Goal: Task Accomplishment & Management: Use online tool/utility

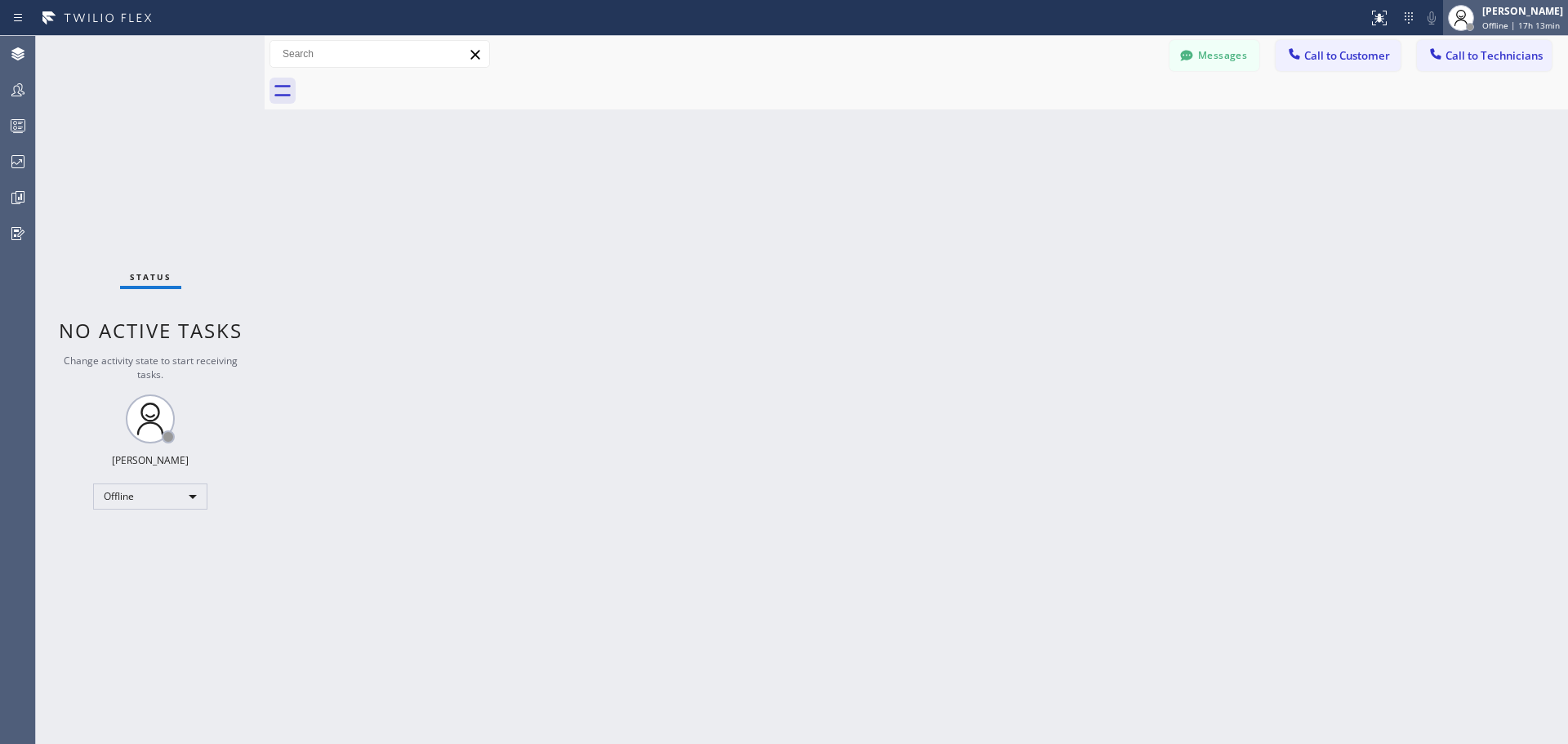
click at [1539, 11] on div "[PERSON_NAME]" at bounding box center [1523, 11] width 81 height 14
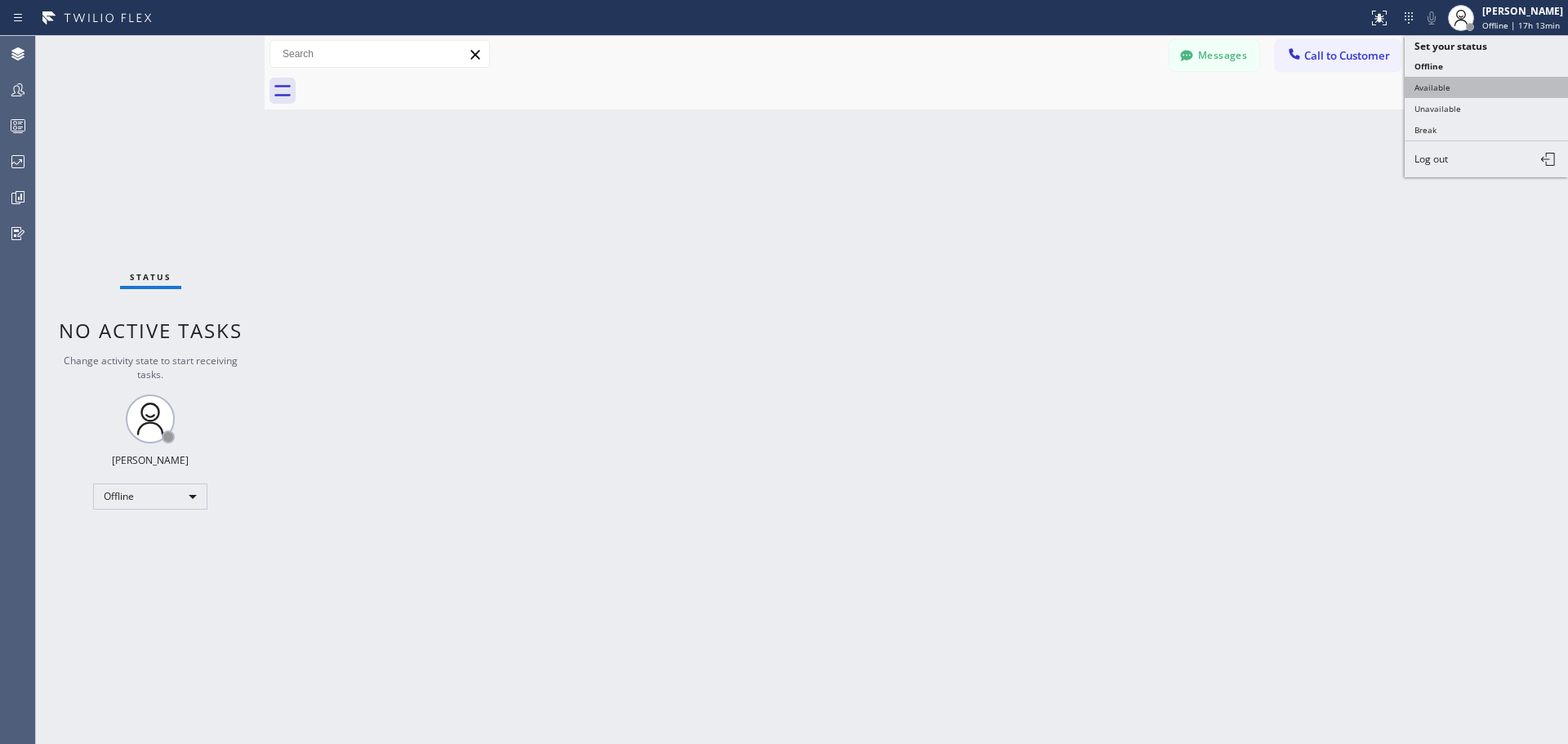
click at [1483, 90] on button "Available" at bounding box center [1486, 87] width 163 height 21
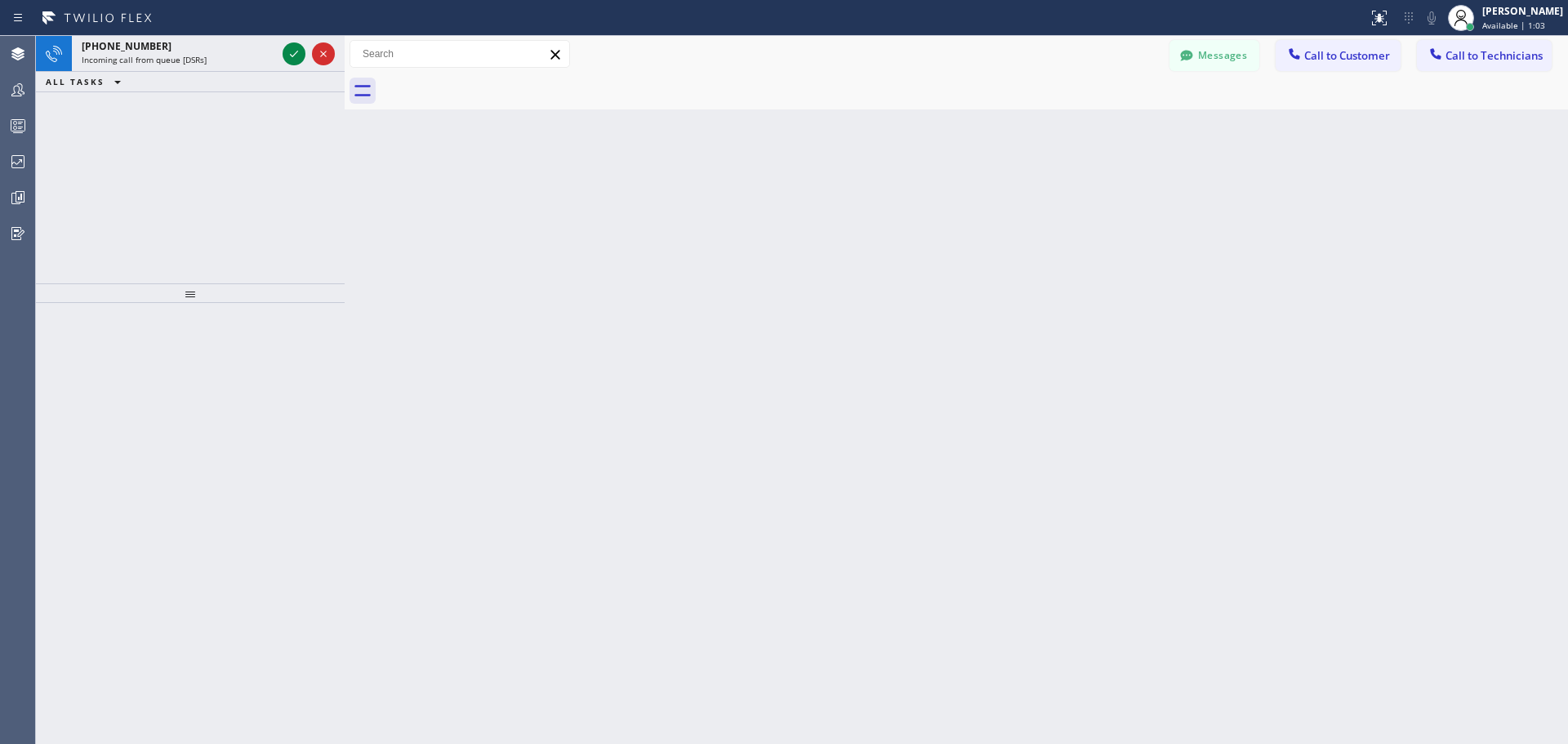
drag, startPoint x: 264, startPoint y: 48, endPoint x: 344, endPoint y: 47, distance: 80.0
click at [345, 47] on div at bounding box center [345, 390] width 0 height 708
click at [295, 56] on icon at bounding box center [294, 54] width 20 height 20
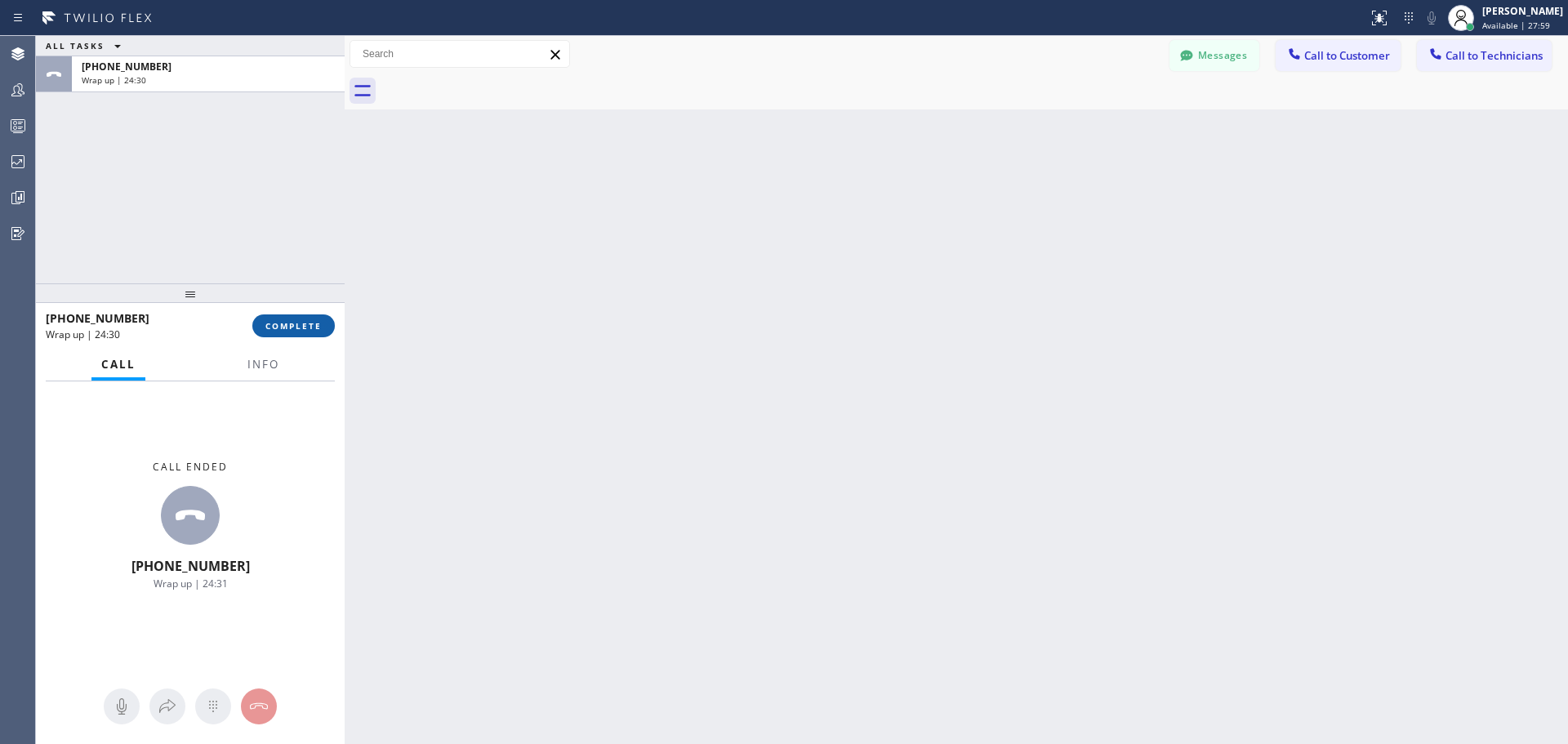
click at [290, 327] on span "COMPLETE" at bounding box center [294, 326] width 56 height 12
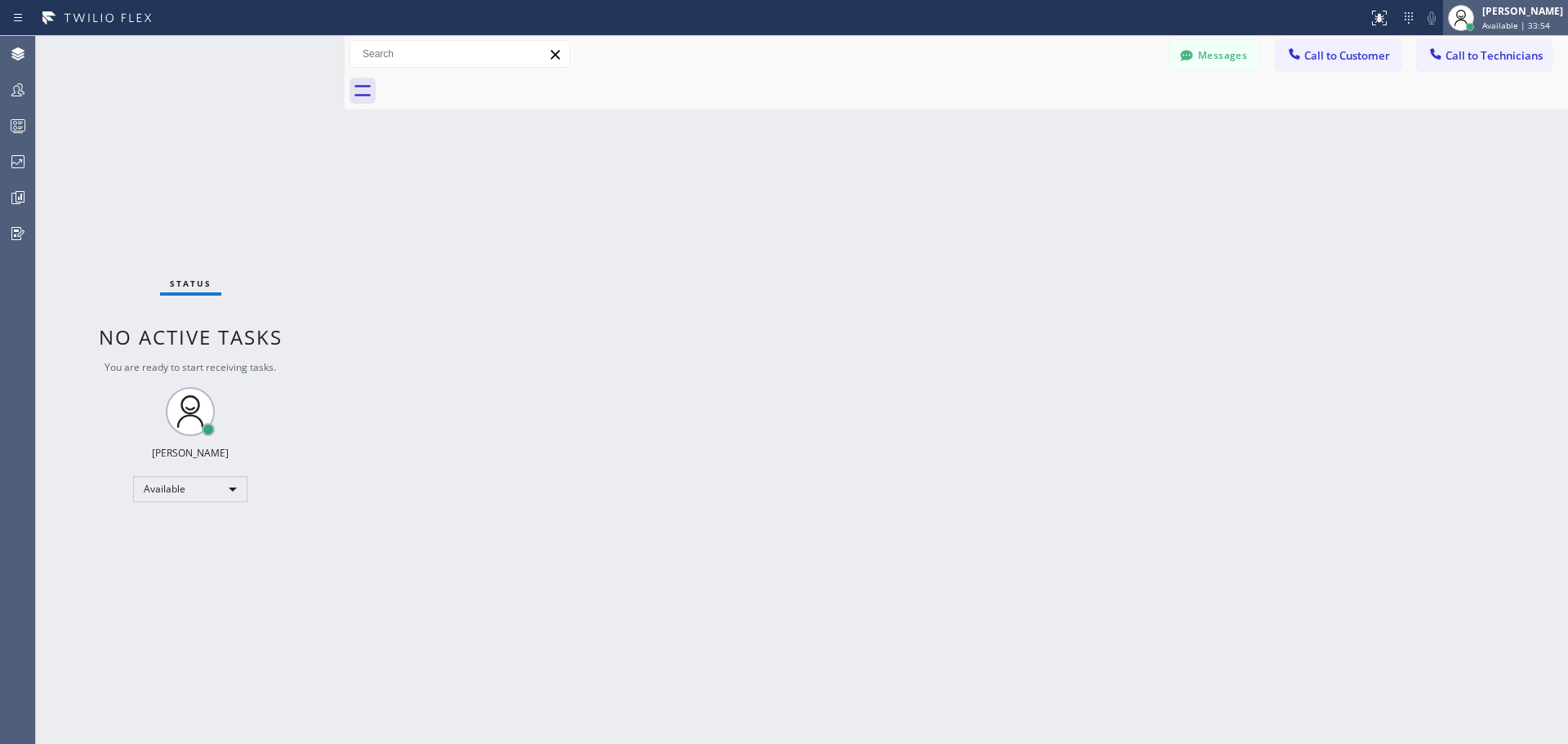
click at [1532, 16] on div "[PERSON_NAME]" at bounding box center [1523, 11] width 81 height 14
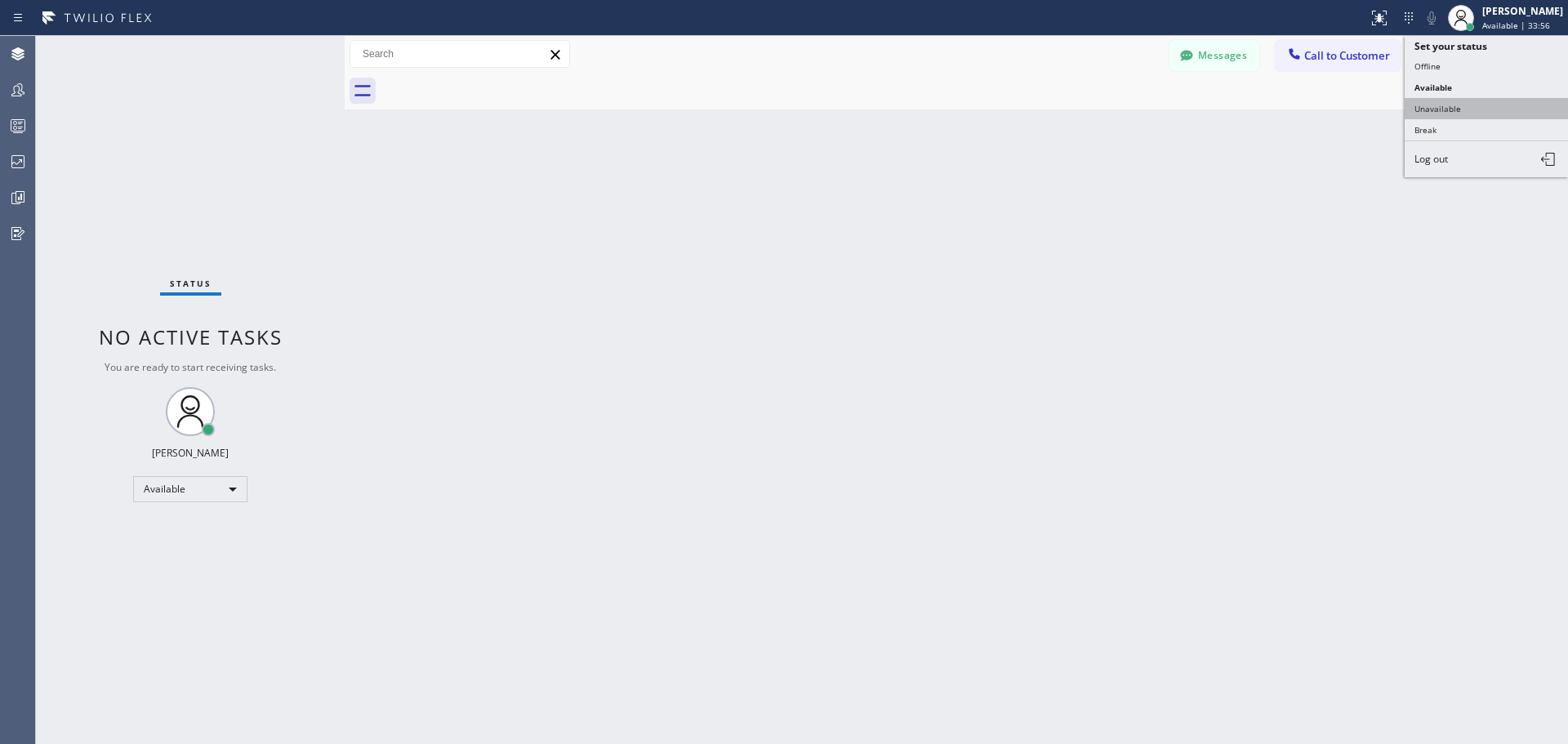
click at [1469, 110] on button "Unavailable" at bounding box center [1486, 109] width 163 height 21
